Goal: Information Seeking & Learning: Find contact information

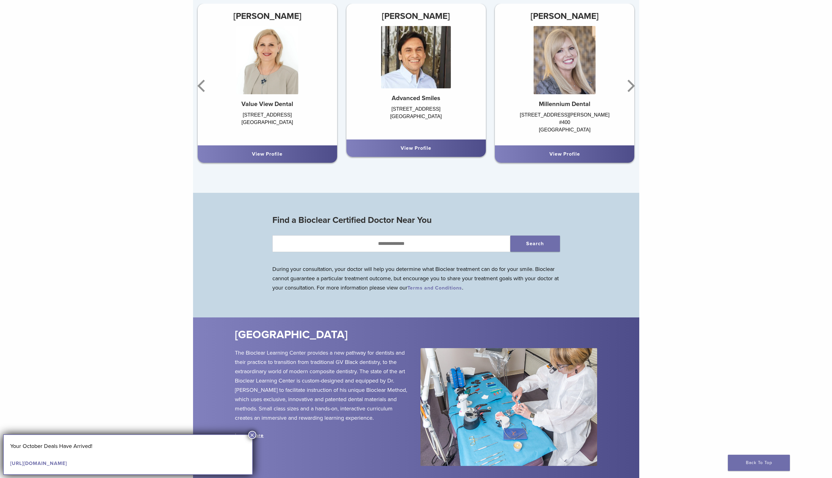
scroll to position [531, 0]
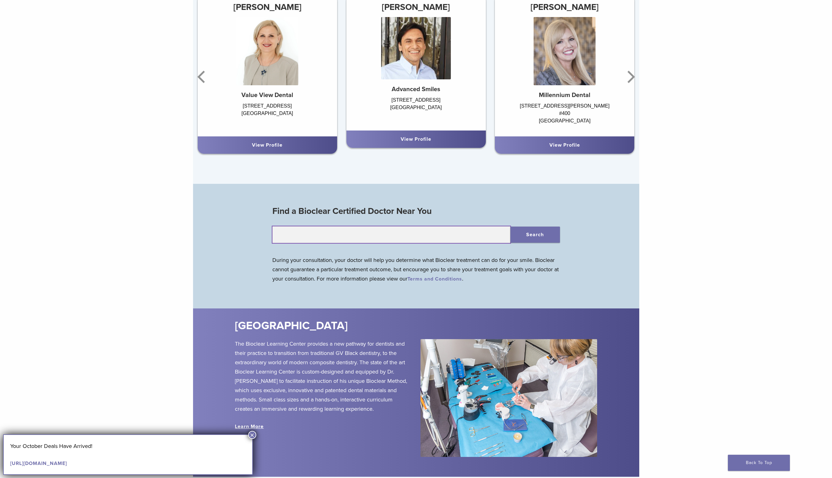
click at [407, 238] on input "text" at bounding box center [391, 234] width 238 height 17
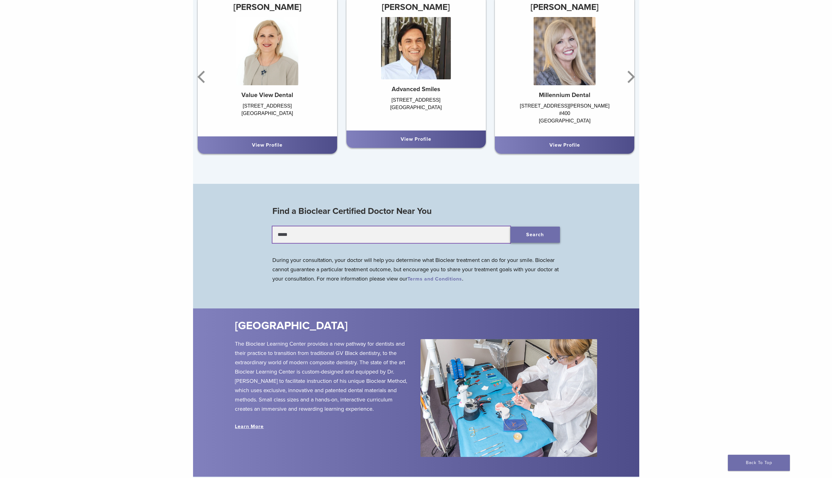
type input "*****"
click at [537, 234] on button "Search" at bounding box center [535, 234] width 50 height 16
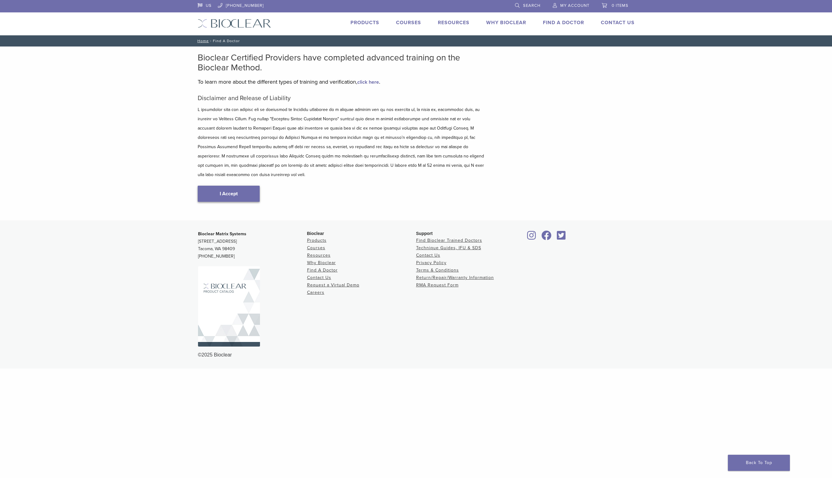
click at [236, 187] on link "I Accept" at bounding box center [229, 194] width 62 height 16
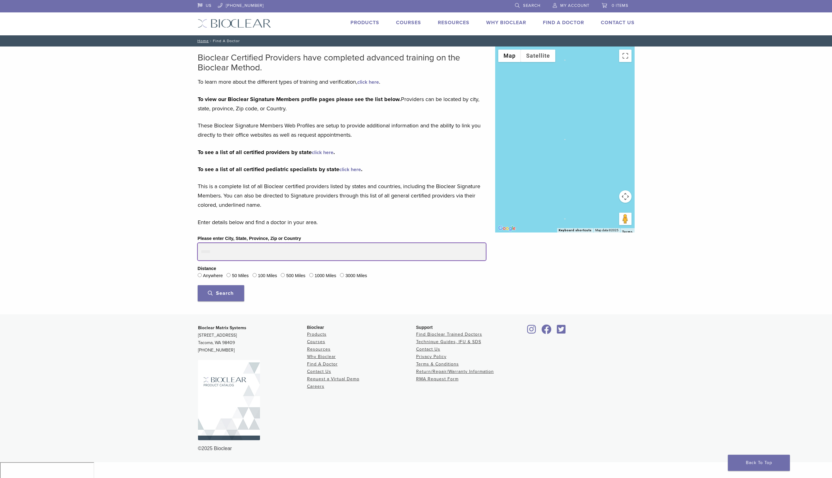
click at [235, 252] on input "Please enter City, State, Province, Zip or Country" at bounding box center [342, 251] width 288 height 17
type input "*****"
click at [198, 285] on button "Search" at bounding box center [221, 293] width 46 height 16
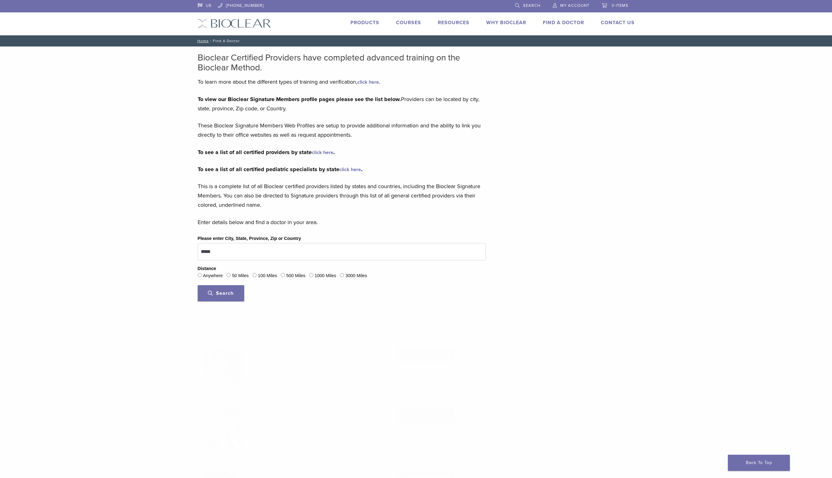
click at [240, 291] on button "Search" at bounding box center [221, 293] width 46 height 16
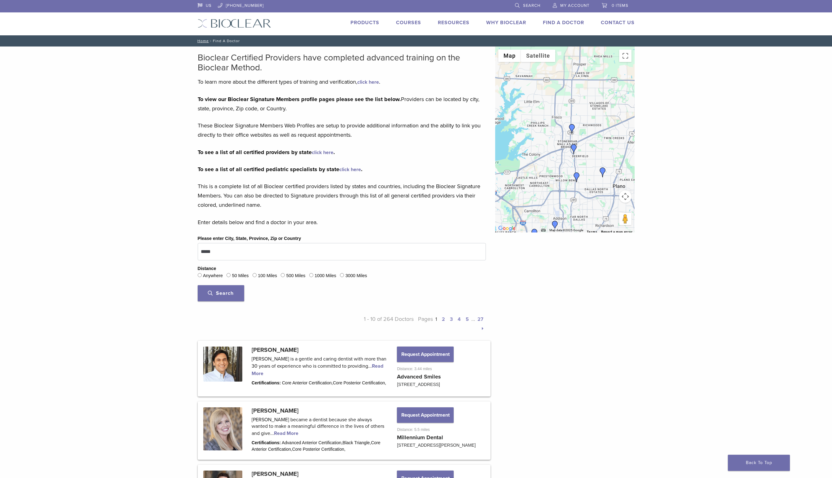
drag, startPoint x: 577, startPoint y: 137, endPoint x: 566, endPoint y: 219, distance: 83.1
click at [566, 218] on div at bounding box center [564, 139] width 139 height 186
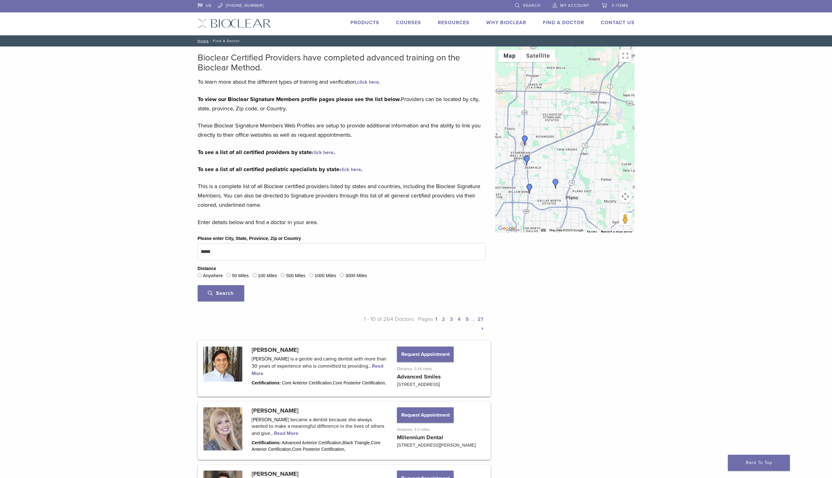
drag, startPoint x: 602, startPoint y: 169, endPoint x: 554, endPoint y: 173, distance: 47.6
click at [554, 173] on div at bounding box center [564, 139] width 139 height 186
click at [524, 139] on img "Dr. Ernest De Paoli" at bounding box center [525, 140] width 10 height 10
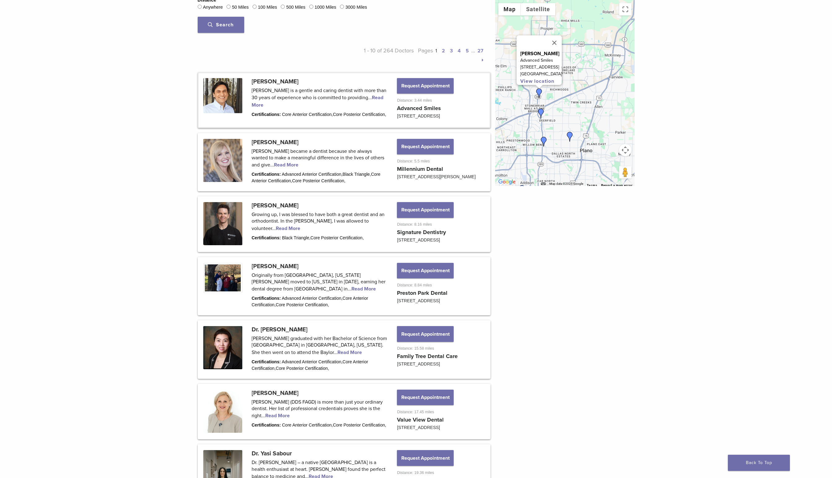
scroll to position [340, 0]
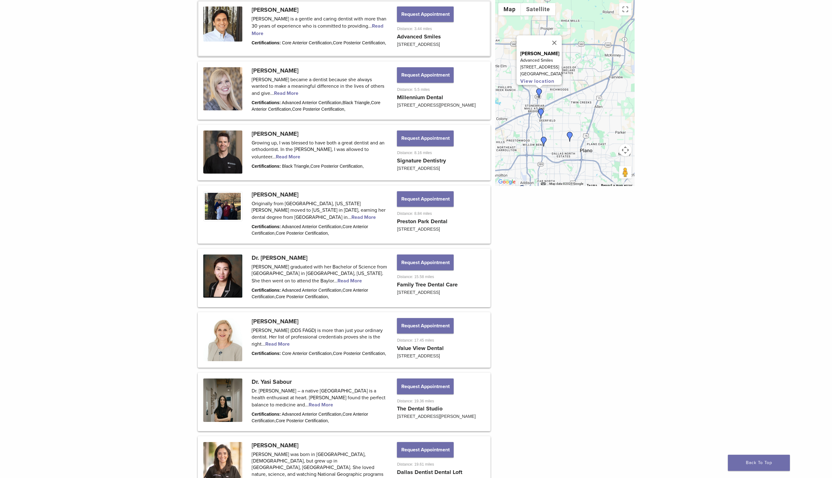
click at [542, 112] on img "Dr. Jana Harrison" at bounding box center [541, 113] width 10 height 10
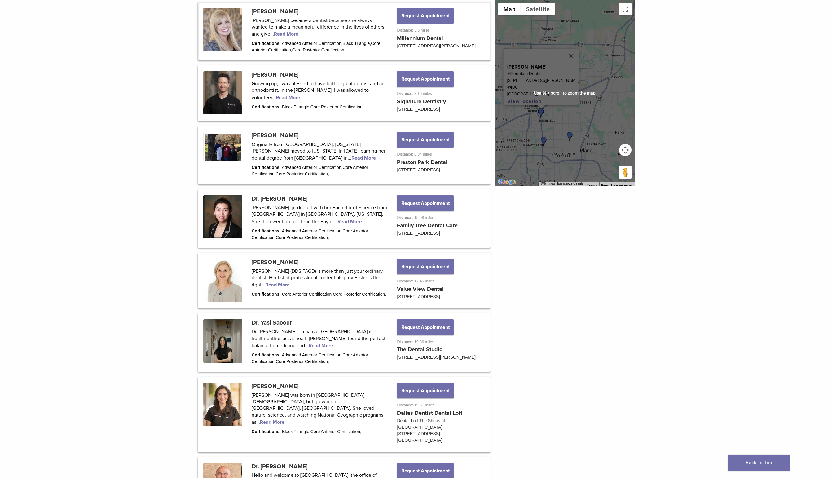
scroll to position [397, 0]
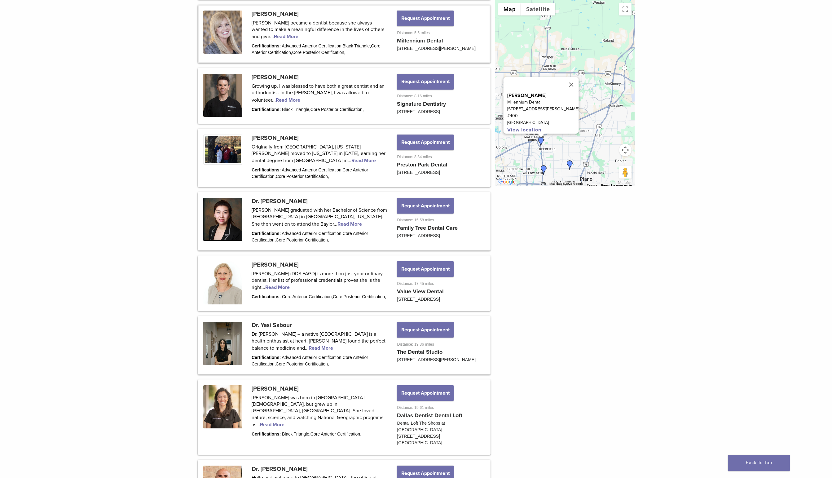
drag, startPoint x: 559, startPoint y: 116, endPoint x: 559, endPoint y: 146, distance: 29.7
click at [559, 145] on div "Dr. Jana Harrison Millennium Dental 7705 San Jacinto Pl #400 Plano, TX 75024 Vi…" at bounding box center [564, 93] width 139 height 186
click at [564, 81] on button "Close" at bounding box center [571, 84] width 15 height 15
click at [538, 121] on img "Dr. Ernest De Paoli" at bounding box center [539, 122] width 10 height 10
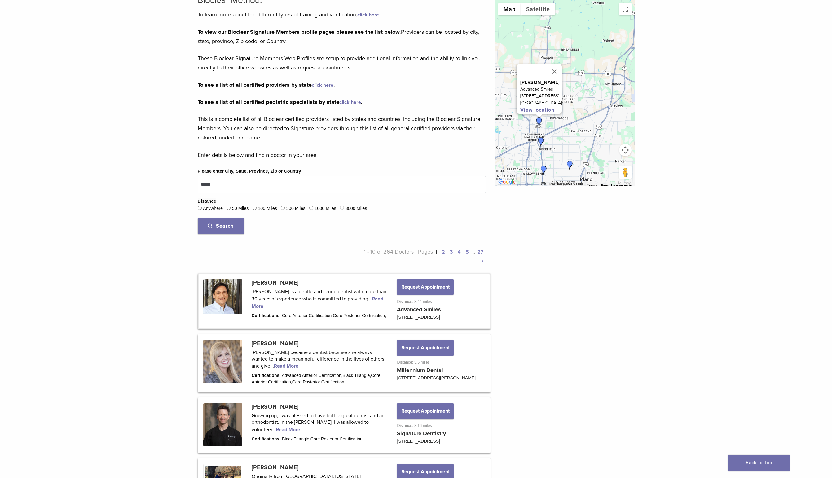
scroll to position [0, 0]
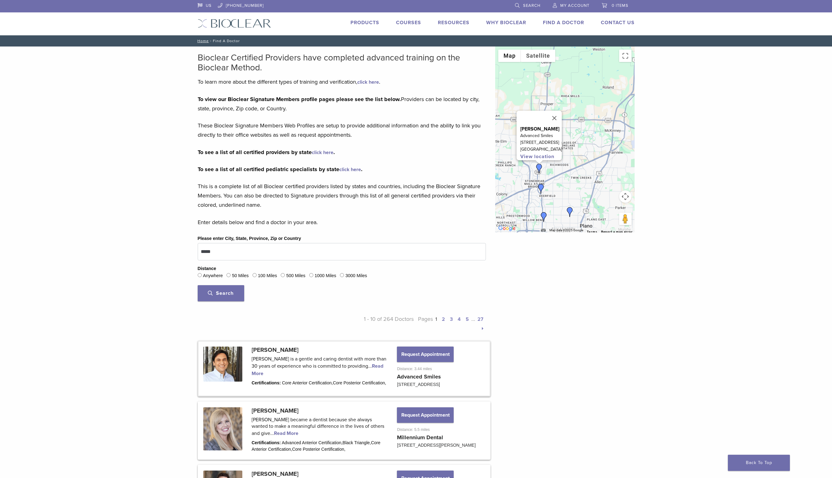
click at [242, 21] on img at bounding box center [234, 23] width 73 height 9
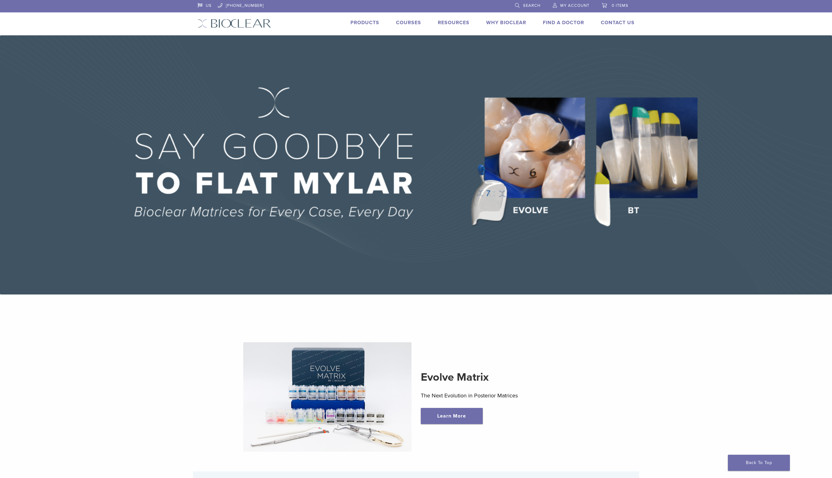
click at [370, 22] on link "Products" at bounding box center [364, 23] width 29 height 6
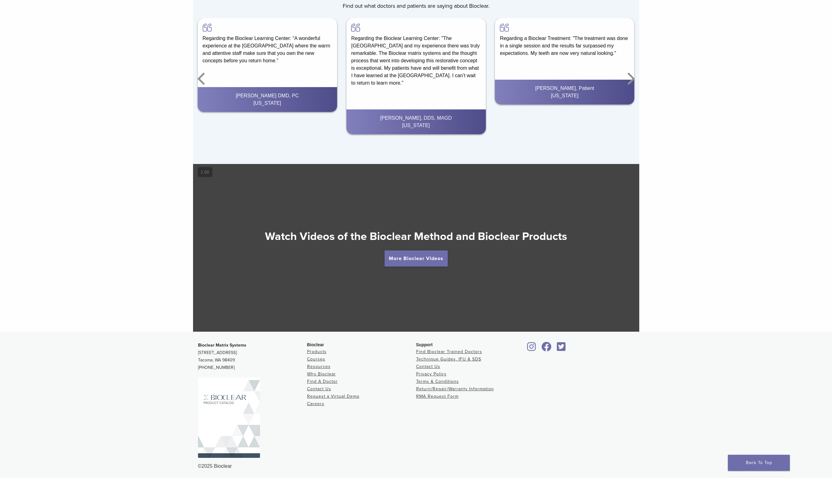
scroll to position [1048, 0]
